Goal: Information Seeking & Learning: Stay updated

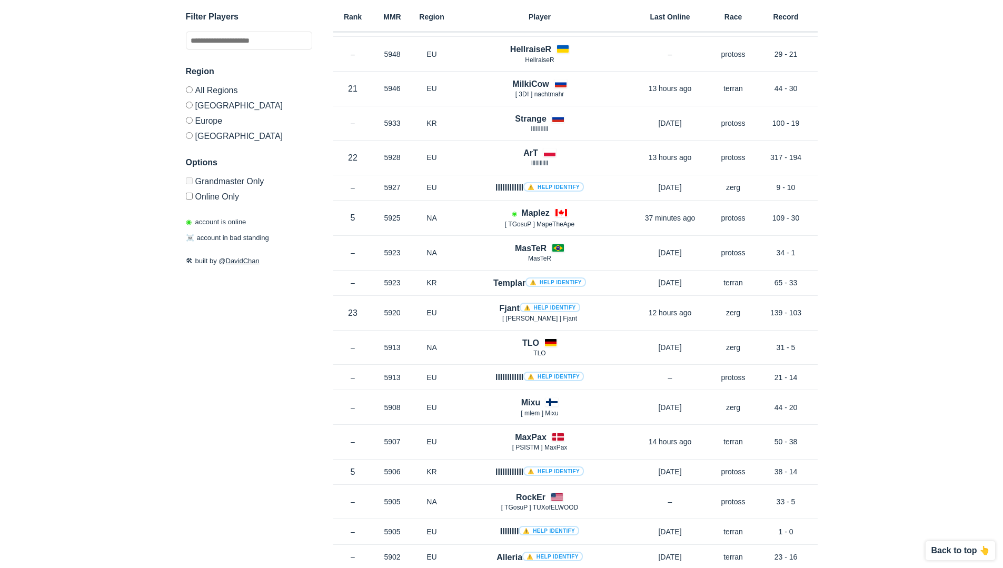
scroll to position [5326, 0]
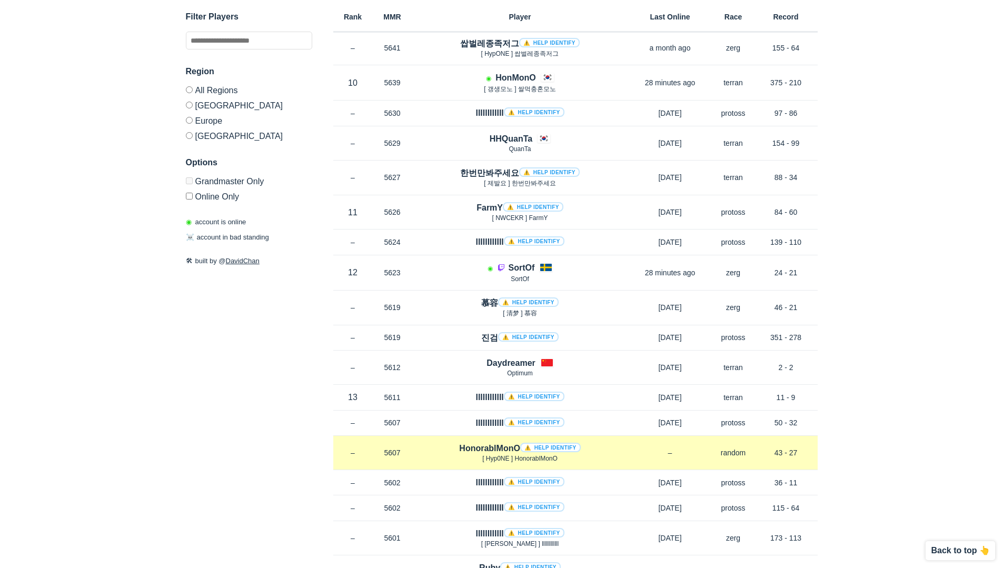
scroll to position [3167, 0]
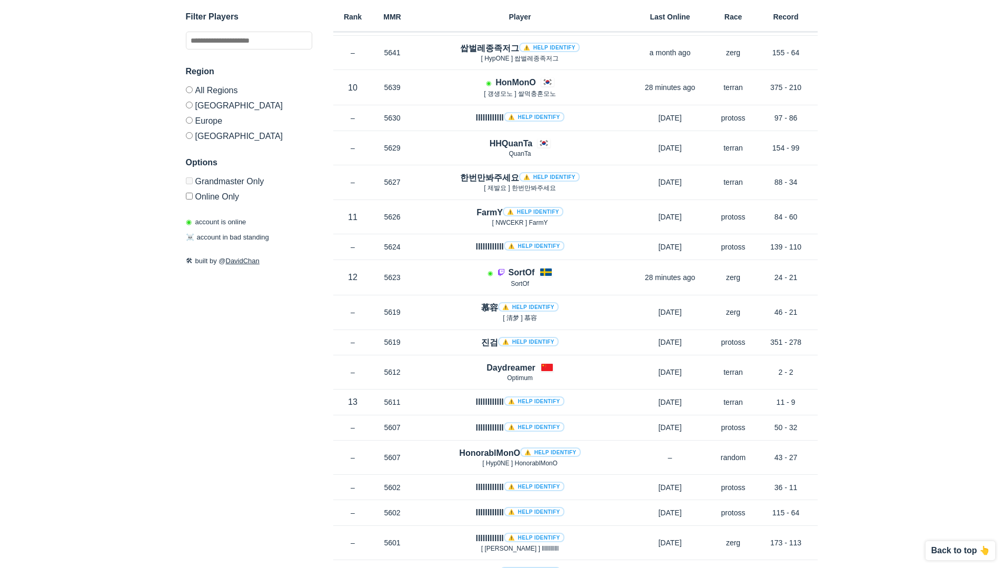
drag, startPoint x: 1003, startPoint y: 331, endPoint x: 995, endPoint y: 103, distance: 228.2
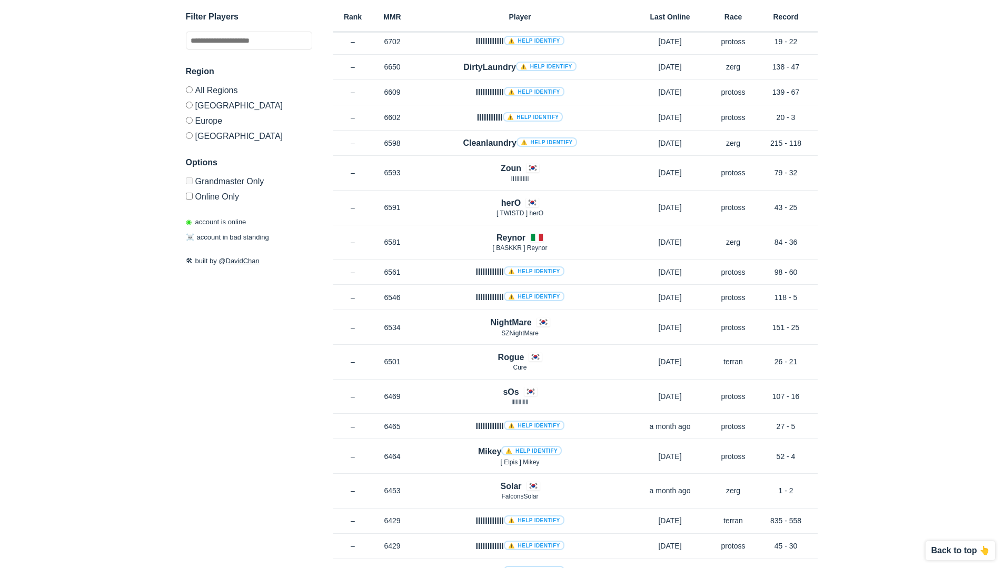
scroll to position [0, 0]
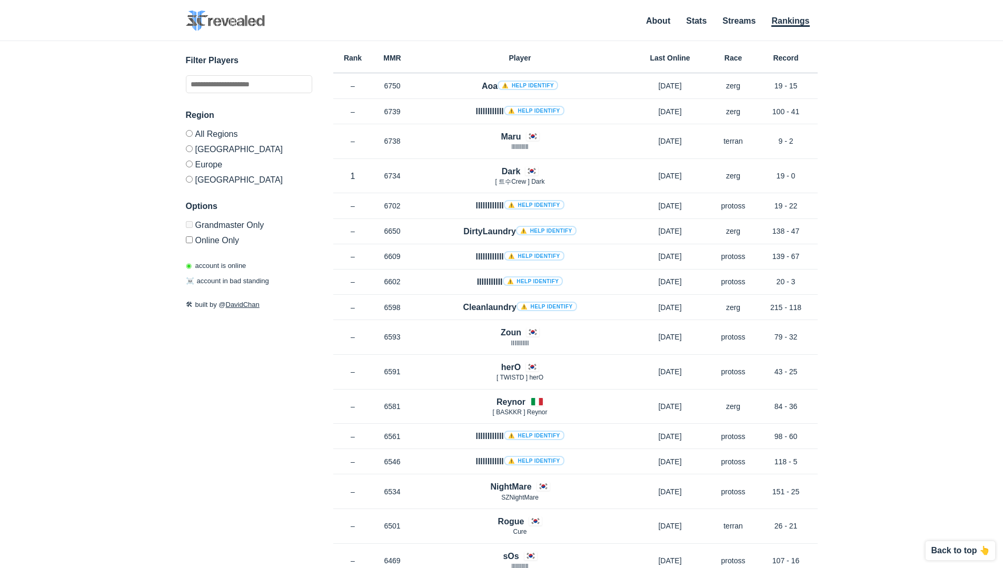
click at [919, 305] on div "✕ Filter Players Region All Regions [GEOGRAPHIC_DATA] [GEOGRAPHIC_DATA] [GEOGRA…" at bounding box center [502, 291] width 982 height 501
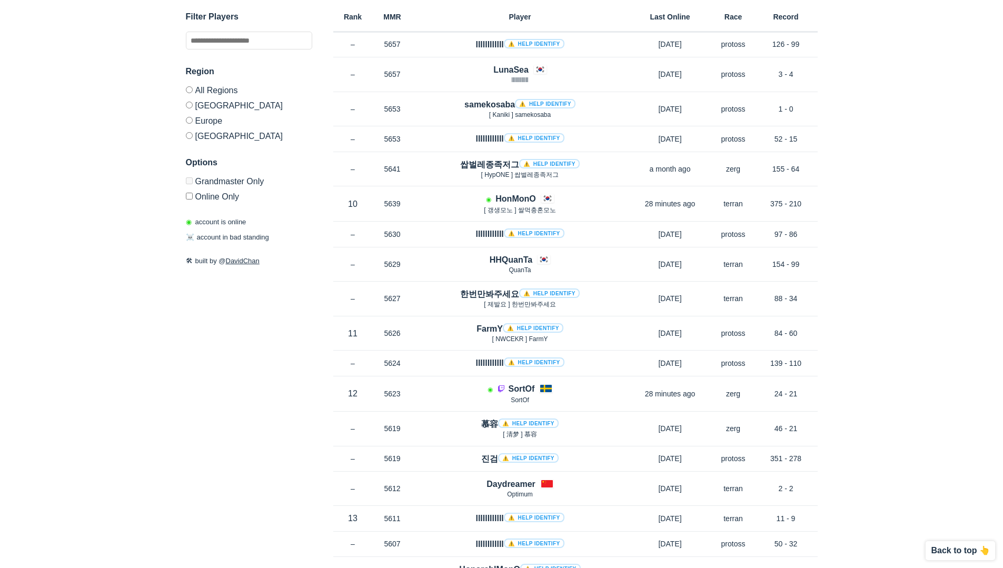
scroll to position [3054, 0]
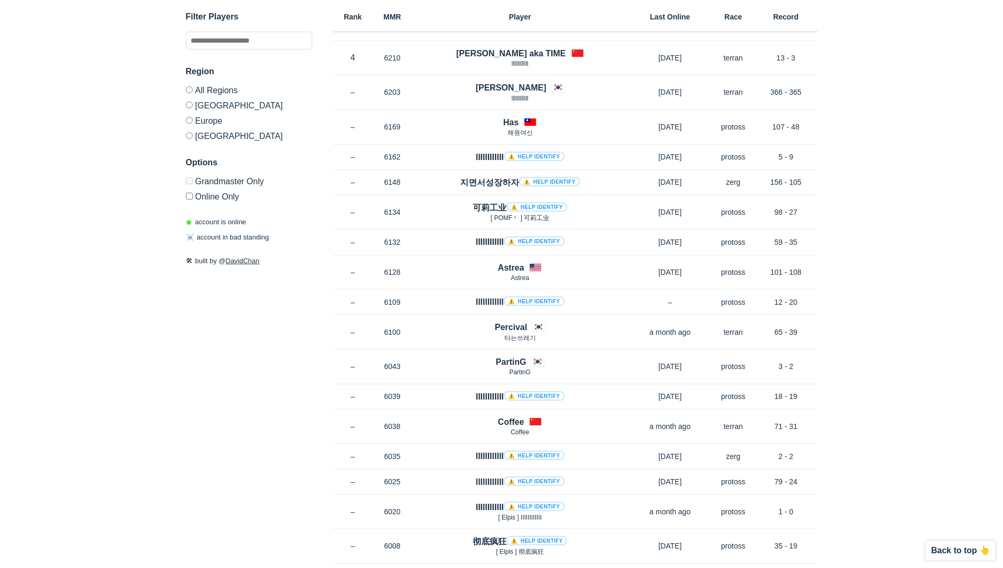
scroll to position [1264, 0]
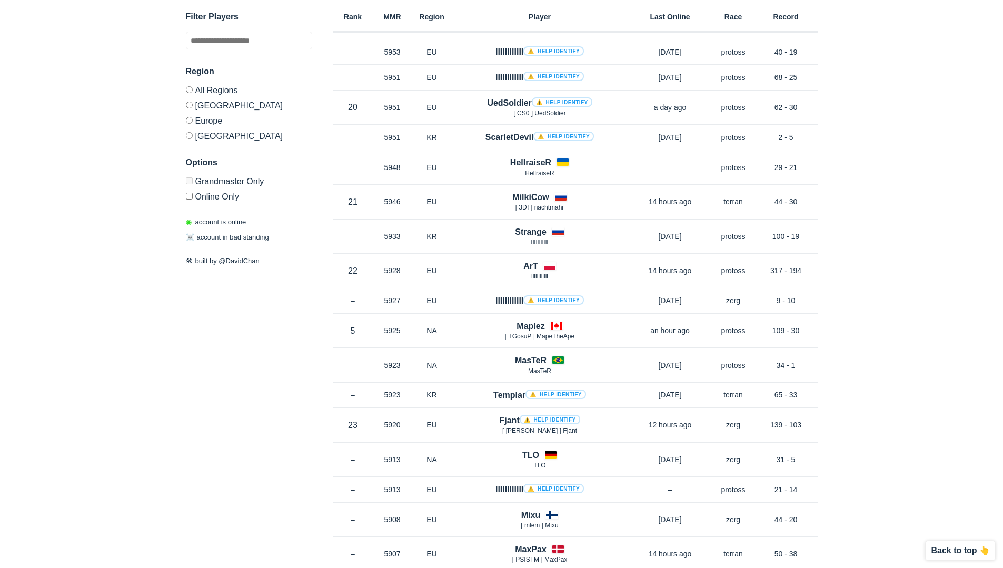
scroll to position [5213, 0]
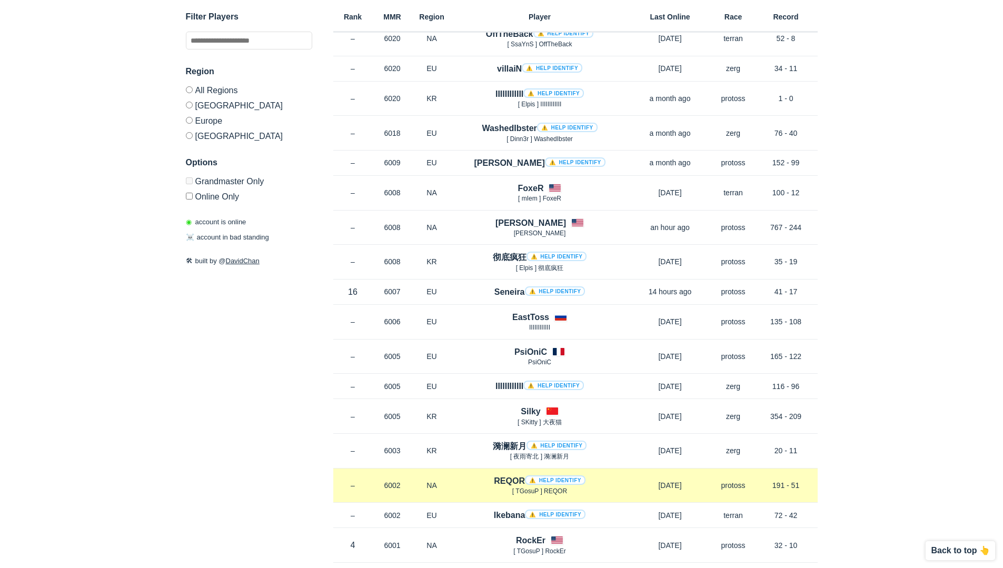
scroll to position [4213, 0]
